Goal: Check status

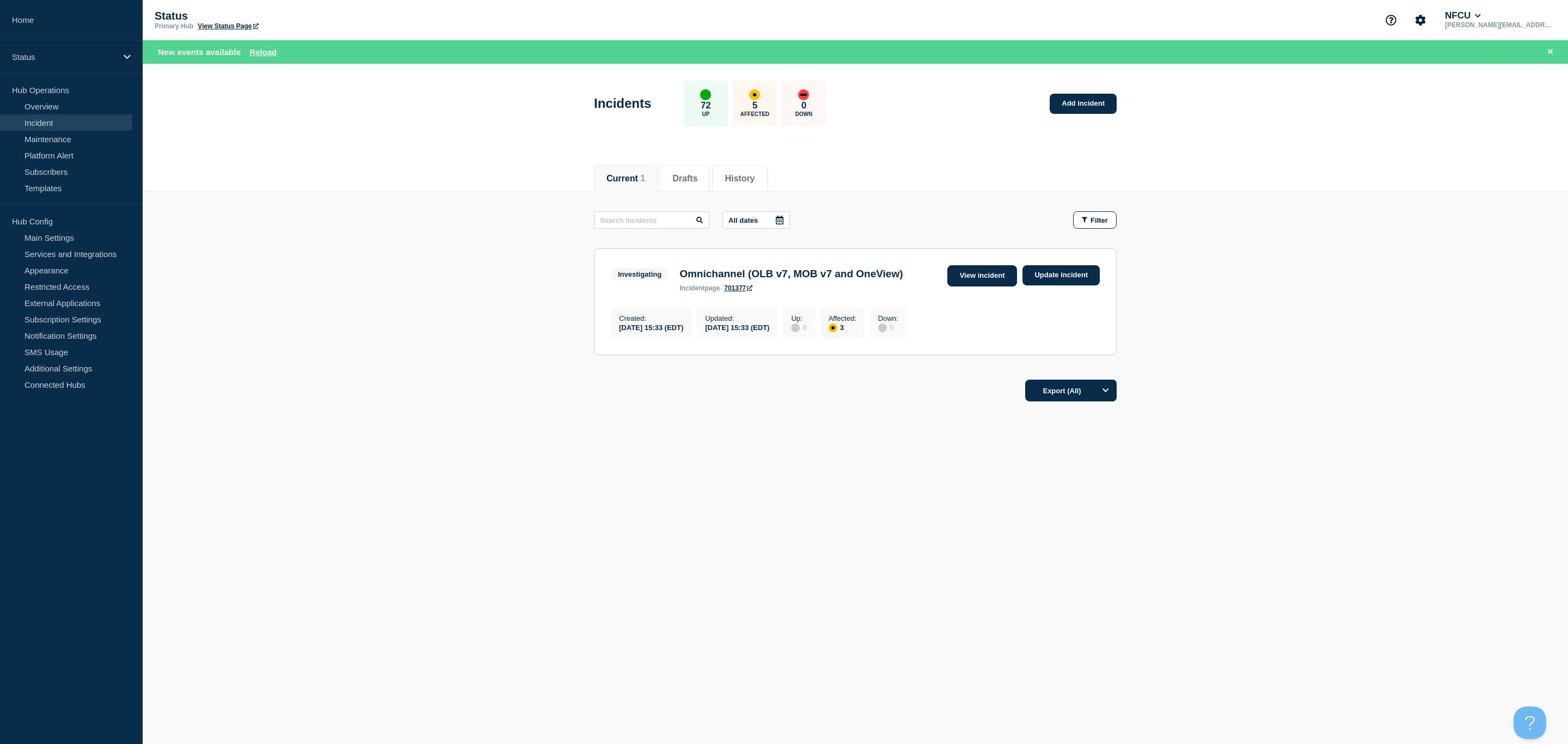
click at [1010, 281] on link "View incident" at bounding box center [982, 276] width 70 height 21
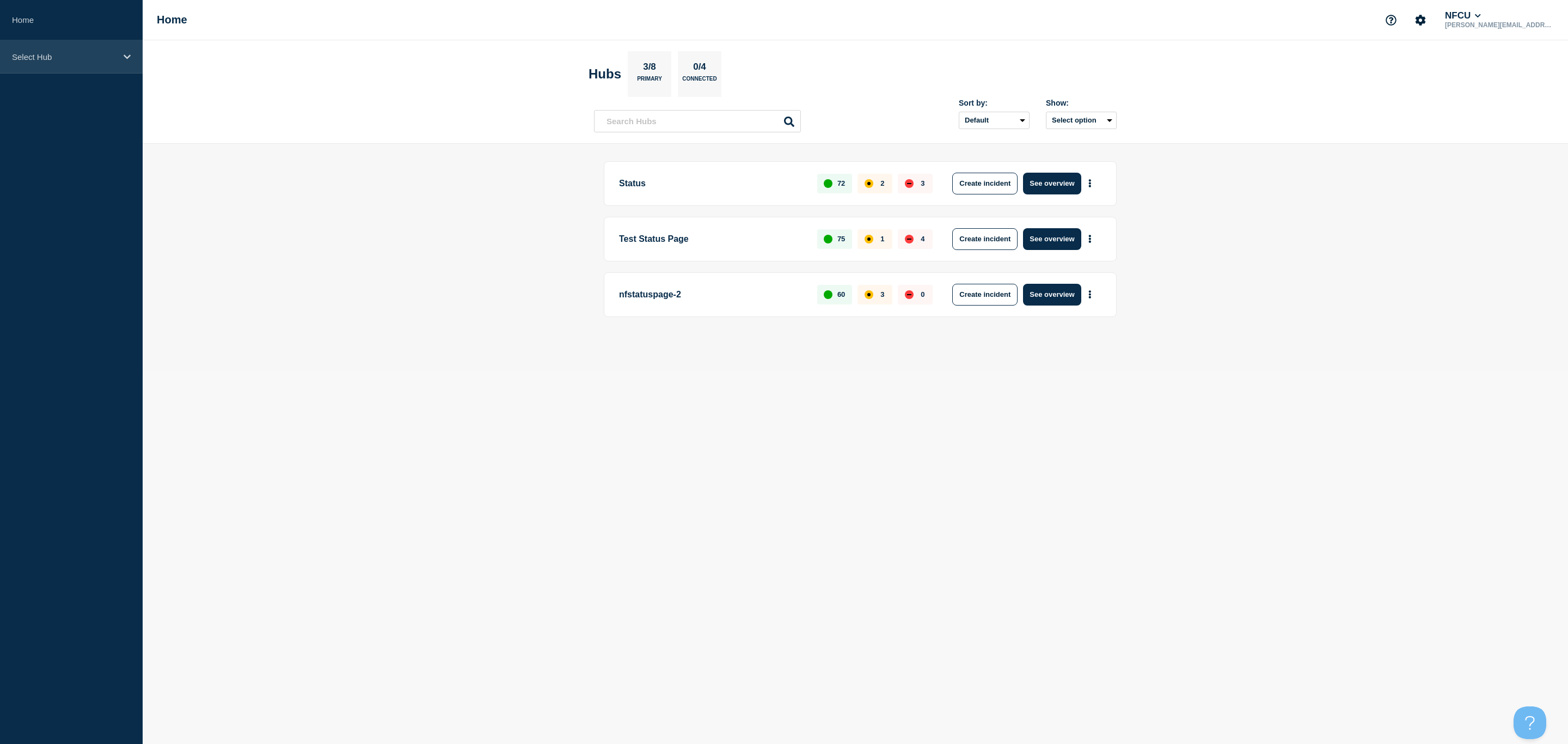
click at [100, 59] on p "Select Hub" at bounding box center [64, 57] width 104 height 9
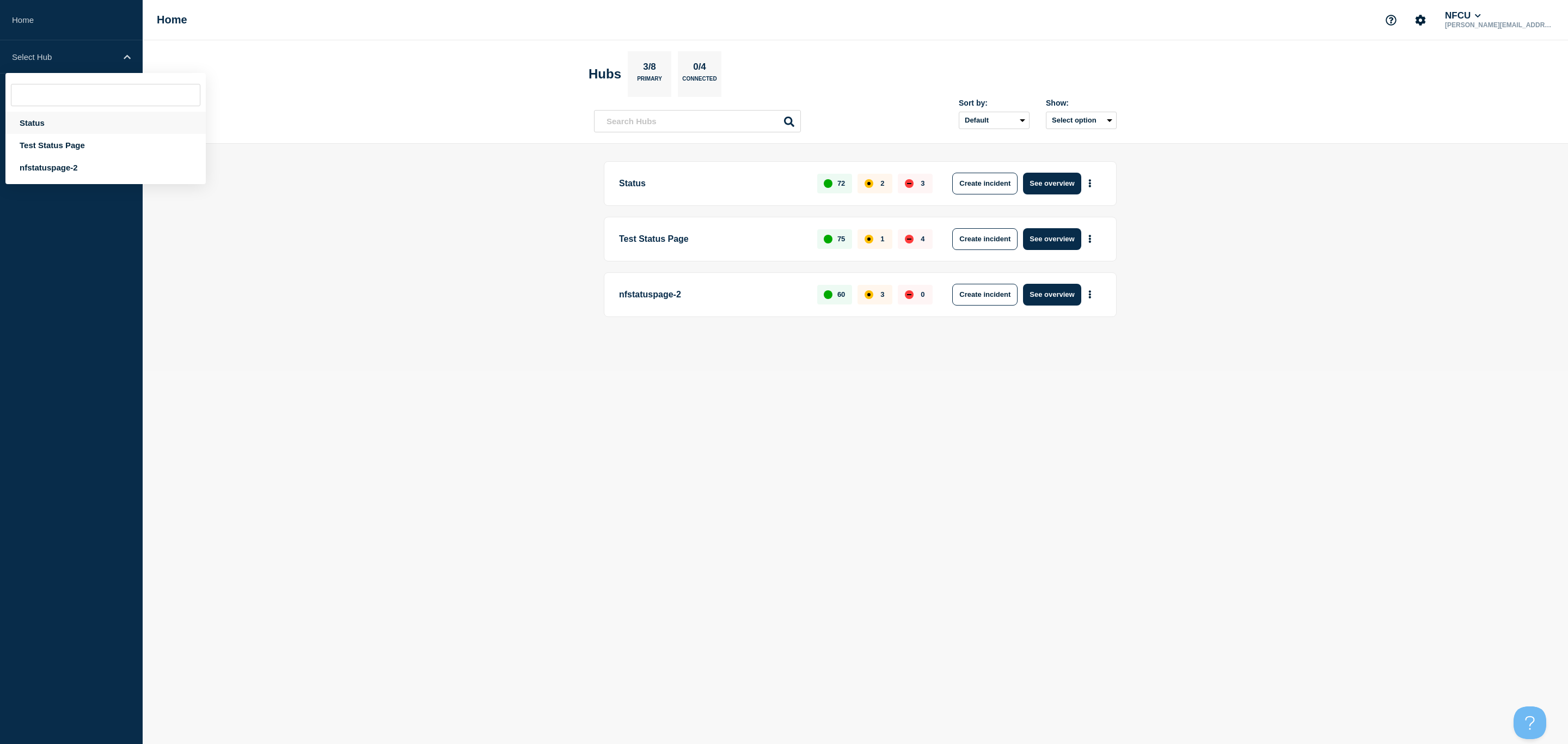
click at [75, 124] on div "Status" at bounding box center [106, 123] width 200 height 22
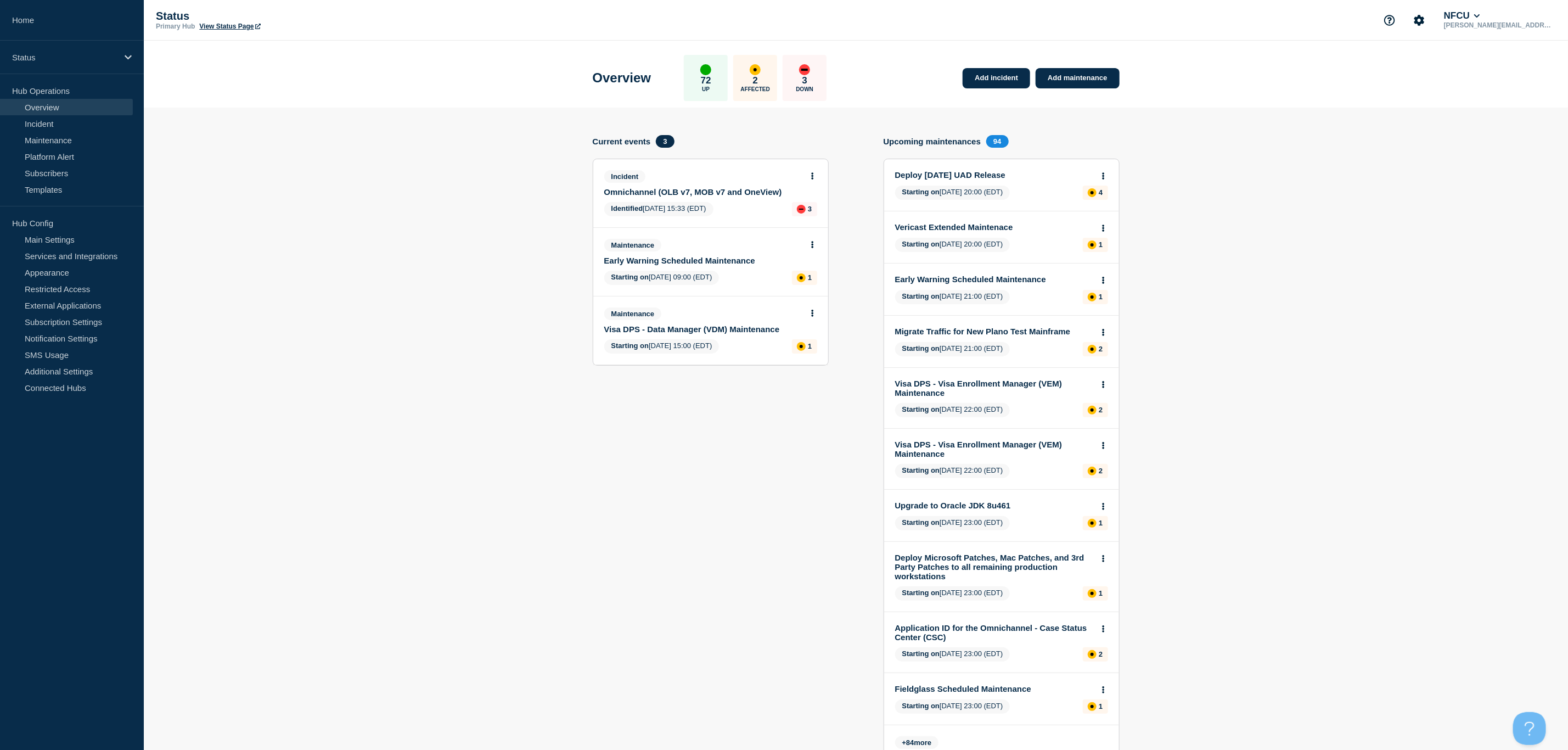
click at [703, 192] on link "Omnichannel (OLB v7, MOB v7 and OneView)" at bounding box center [703, 192] width 198 height 9
